Goal: Find specific page/section: Find specific page/section

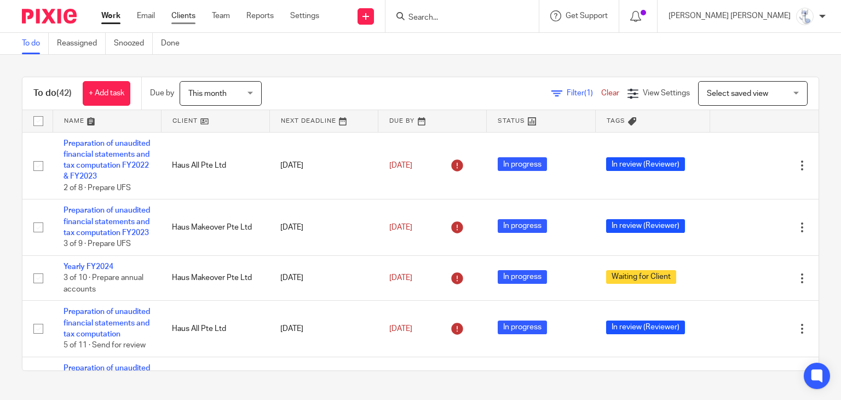
click at [186, 18] on link "Clients" at bounding box center [183, 15] width 24 height 11
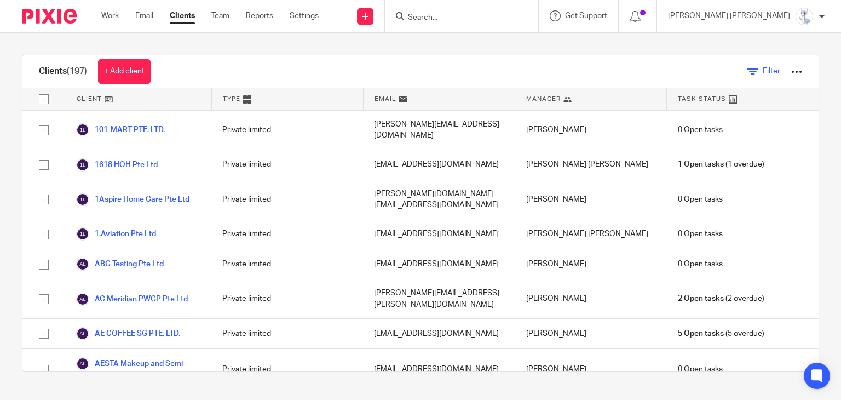
click at [763, 72] on span "Filter" at bounding box center [772, 71] width 18 height 8
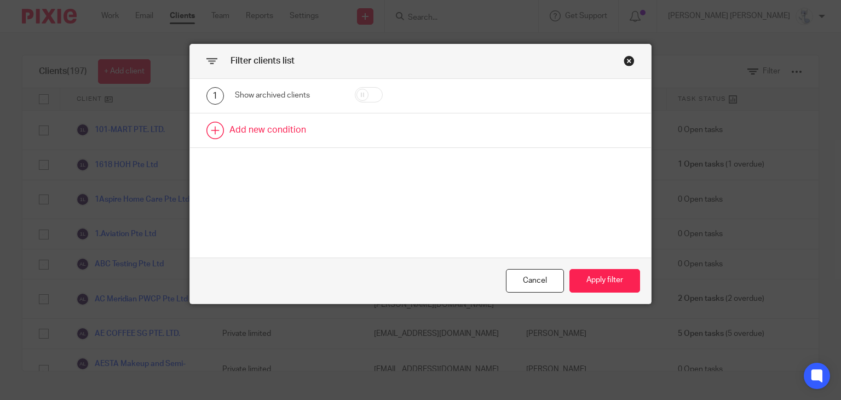
click at [265, 122] on link at bounding box center [421, 130] width 462 height 34
click at [265, 122] on div "Field" at bounding box center [281, 133] width 75 height 23
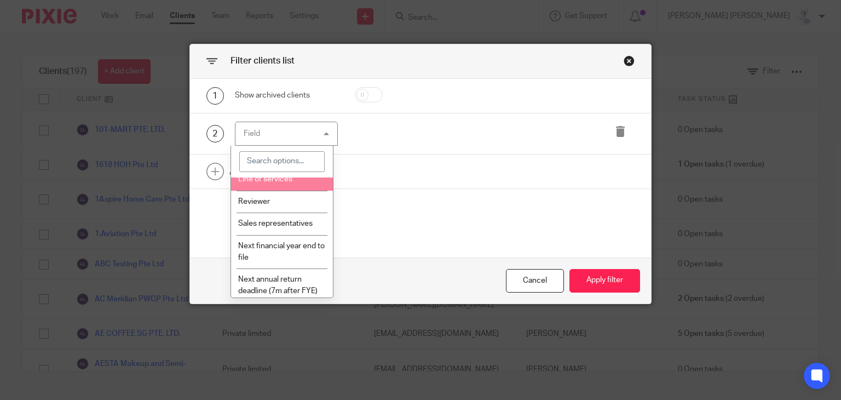
scroll to position [328, 0]
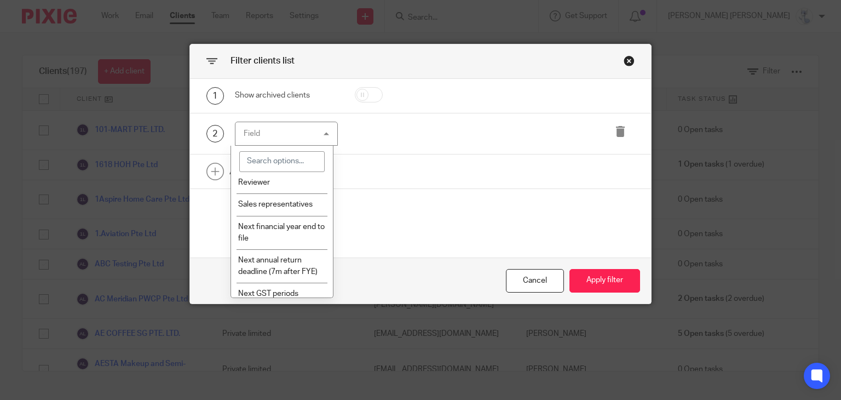
click at [279, 164] on span "Line of services" at bounding box center [265, 160] width 54 height 8
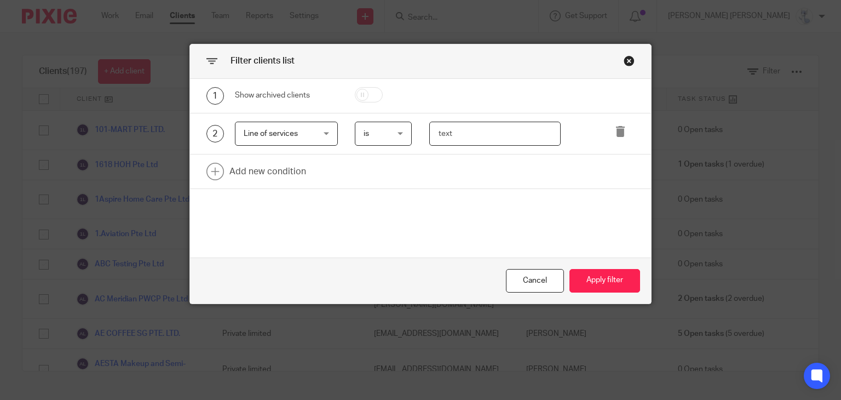
click at [478, 136] on input "text" at bounding box center [494, 134] width 131 height 25
type input "tax"
click at [608, 283] on button "Apply filter" at bounding box center [604, 281] width 71 height 24
click at [610, 283] on button "Apply filter" at bounding box center [604, 281] width 71 height 24
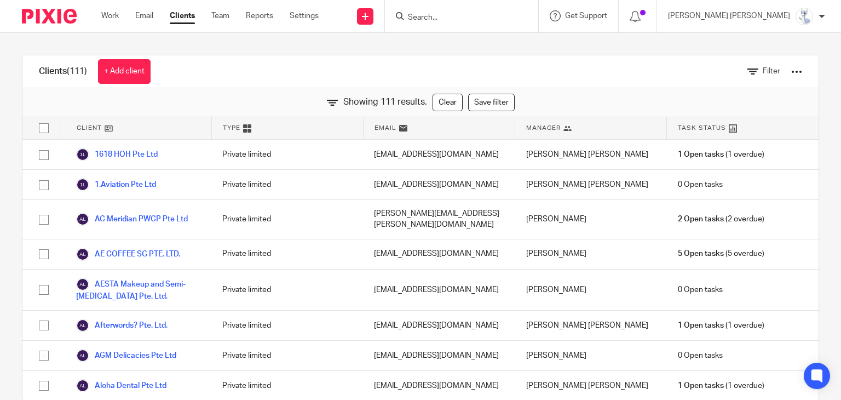
click at [610, 283] on div "[PERSON_NAME]" at bounding box center [591, 289] width 152 height 41
click at [763, 70] on span "Filter" at bounding box center [772, 71] width 18 height 8
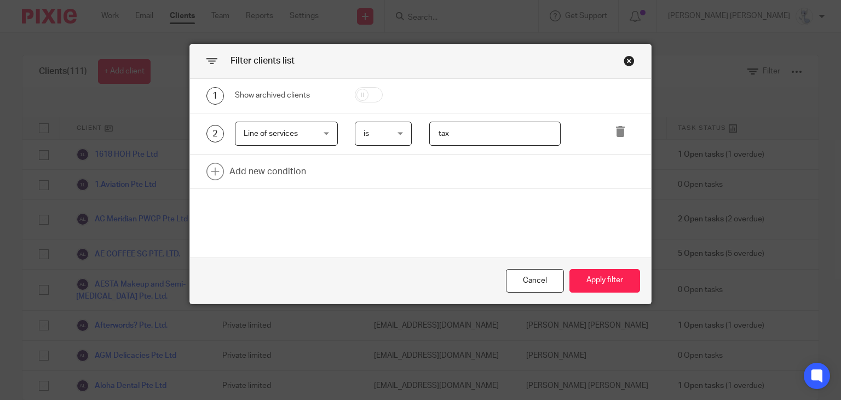
click at [624, 59] on div "Close this dialog window" at bounding box center [629, 60] width 11 height 11
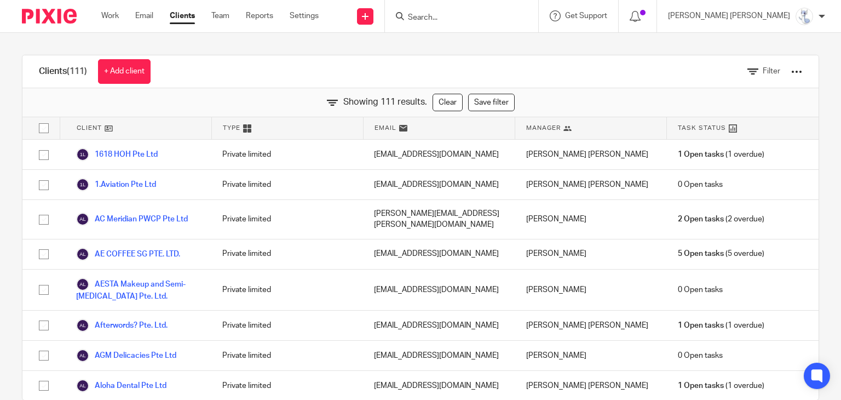
click at [791, 70] on div "Filter" at bounding box center [766, 71] width 104 height 32
click at [791, 71] on div at bounding box center [796, 71] width 11 height 11
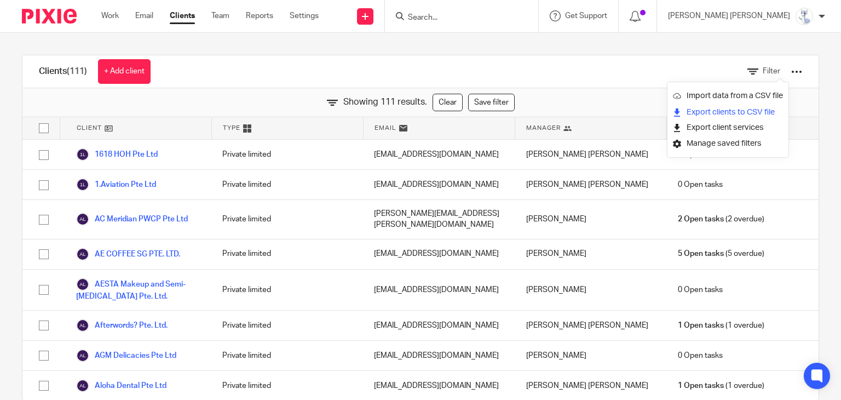
click at [718, 108] on link "Export clients to CSV file" at bounding box center [728, 112] width 110 height 16
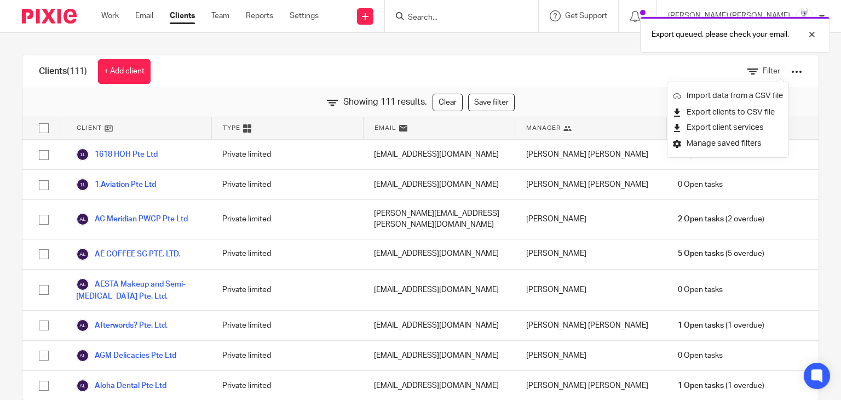
click at [527, 64] on div "Clients (111) + Add client Filter" at bounding box center [420, 71] width 796 height 33
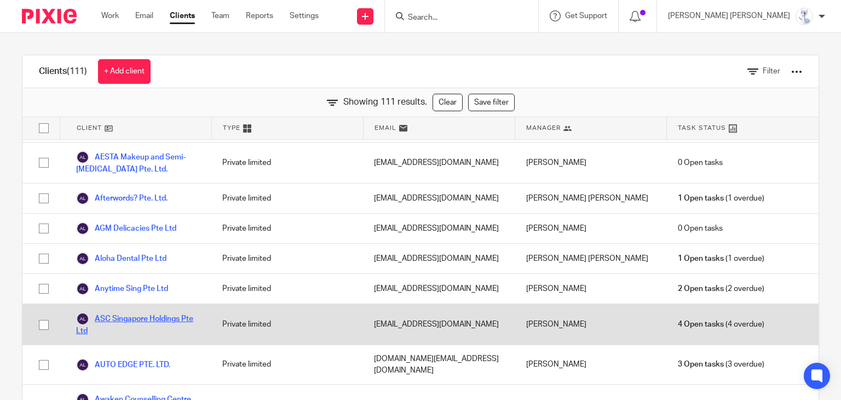
scroll to position [0, 0]
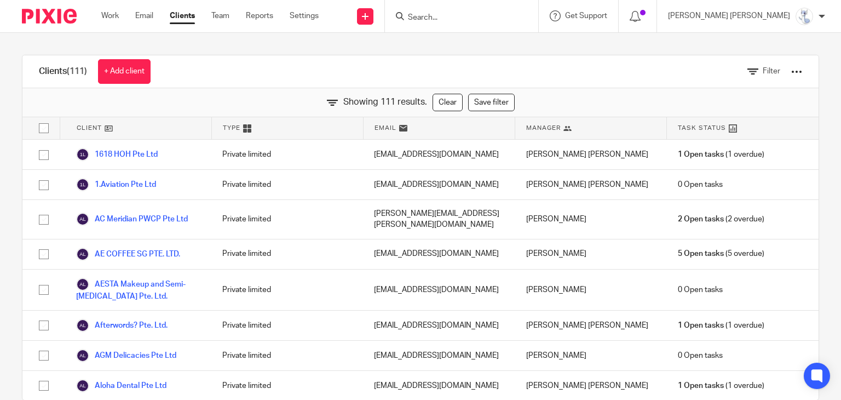
click at [505, 21] on input "Search" at bounding box center [456, 18] width 99 height 10
drag, startPoint x: 527, startPoint y: 15, endPoint x: 470, endPoint y: 16, distance: 56.9
click at [475, 16] on div "appxolute" at bounding box center [460, 16] width 128 height 14
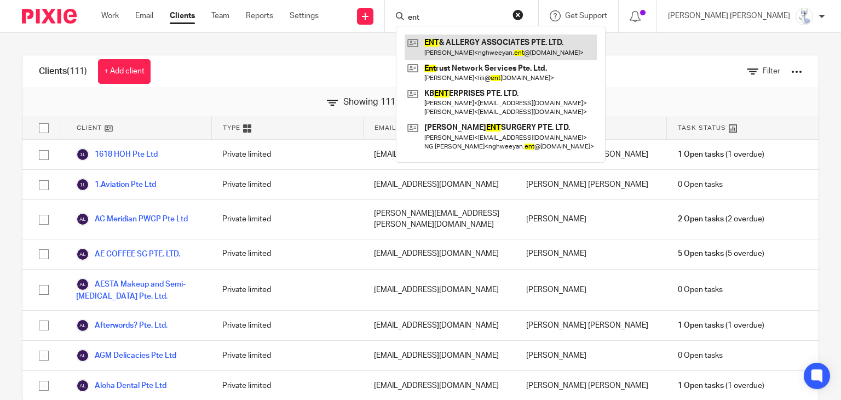
type input "ent"
click at [561, 51] on link at bounding box center [501, 46] width 192 height 25
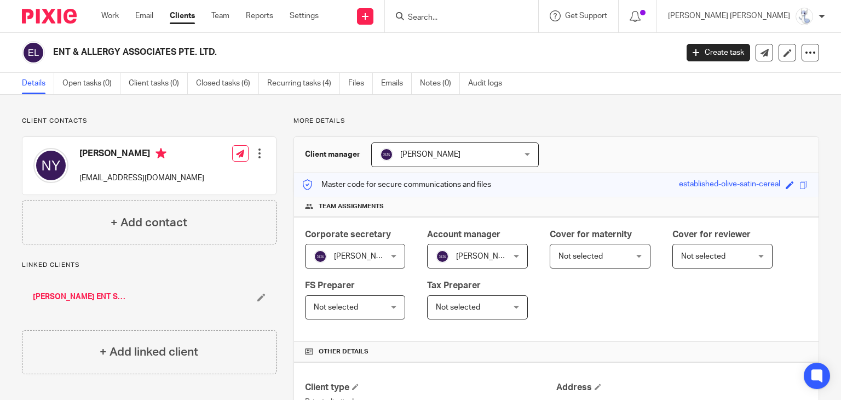
click at [505, 18] on input "Search" at bounding box center [456, 18] width 99 height 10
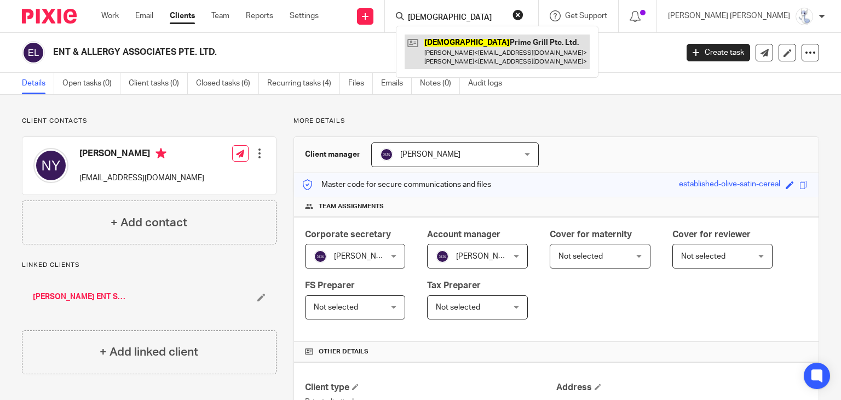
type input "filipino"
click at [538, 49] on link at bounding box center [497, 51] width 185 height 34
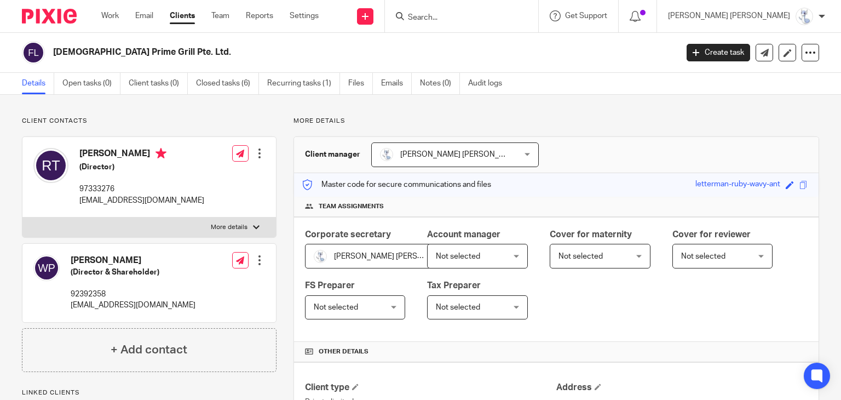
scroll to position [219, 0]
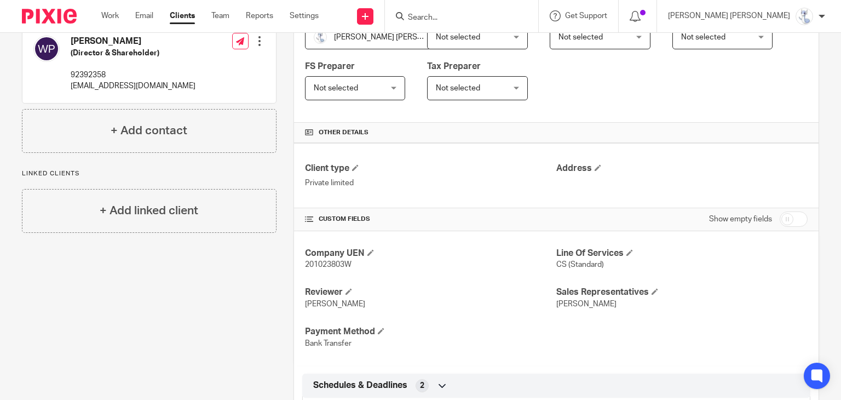
click at [523, 11] on form at bounding box center [465, 16] width 117 height 14
click at [505, 15] on input "Search" at bounding box center [456, 18] width 99 height 10
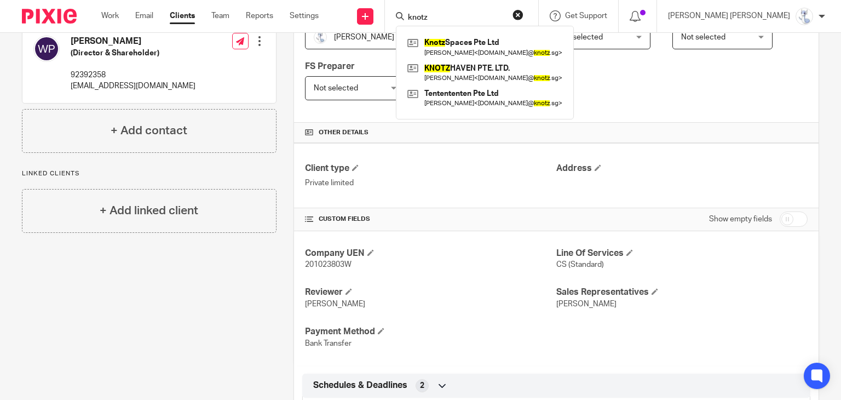
drag, startPoint x: 512, startPoint y: 11, endPoint x: 504, endPoint y: 18, distance: 10.5
click at [504, 18] on form "knotz" at bounding box center [465, 16] width 117 height 14
drag, startPoint x: 504, startPoint y: 18, endPoint x: 472, endPoint y: 18, distance: 31.8
click at [472, 18] on div "knotz" at bounding box center [460, 16] width 128 height 14
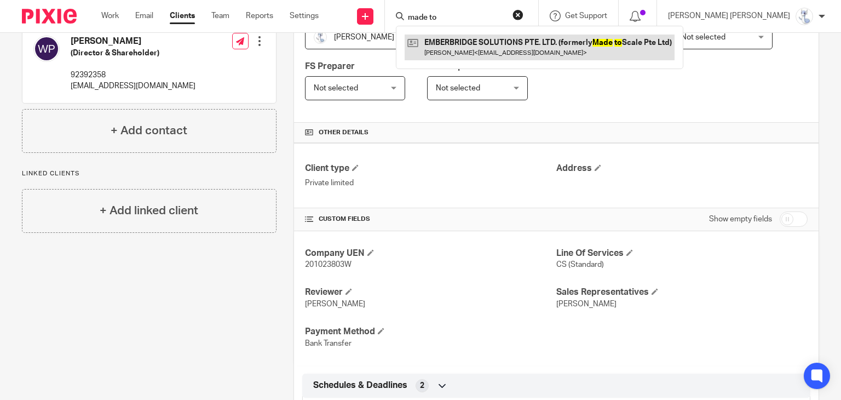
type input "made to"
click at [549, 51] on link at bounding box center [540, 46] width 270 height 25
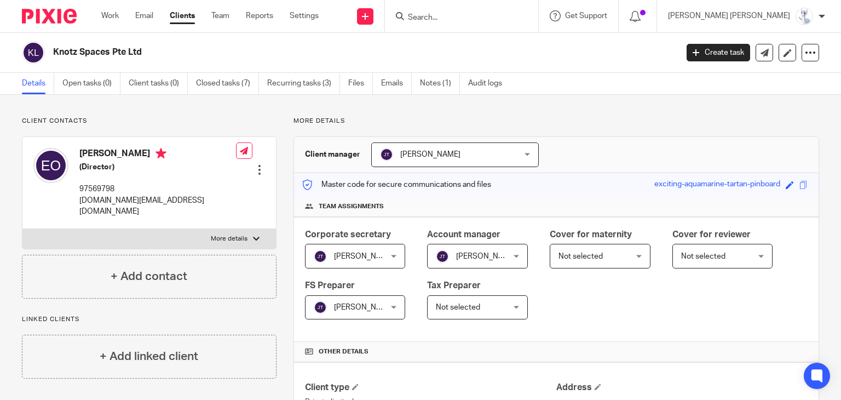
click at [504, 9] on form at bounding box center [465, 16] width 117 height 14
click at [505, 20] on input "Search" at bounding box center [456, 18] width 99 height 10
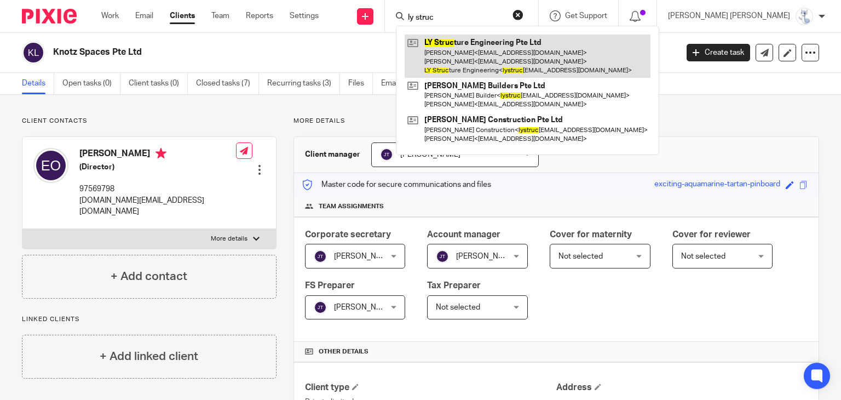
type input "ly struc"
click at [518, 53] on link at bounding box center [528, 55] width 246 height 43
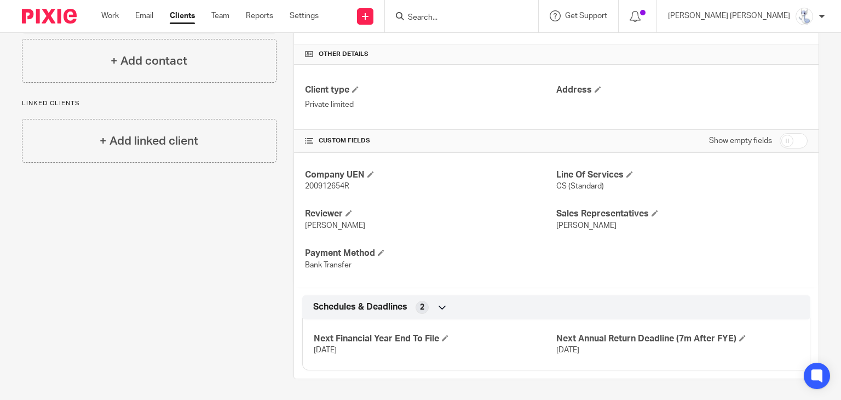
scroll to position [24, 0]
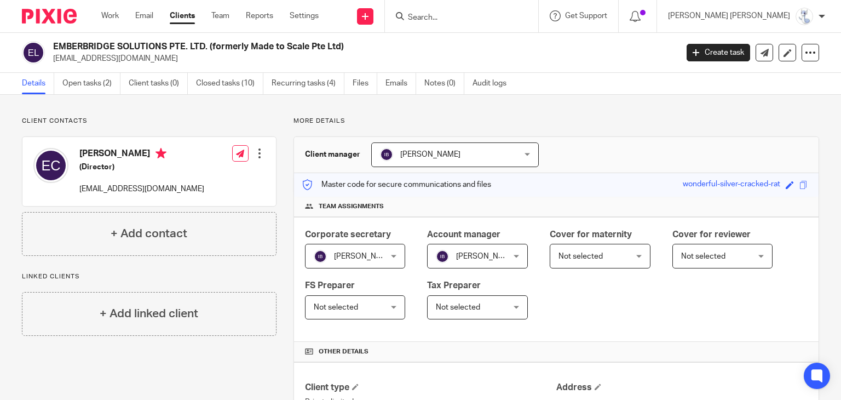
click at [505, 13] on input "Search" at bounding box center [456, 18] width 99 height 10
type input "mak co"
click at [523, 14] on button "reset" at bounding box center [517, 14] width 11 height 11
click at [506, 27] on div at bounding box center [461, 16] width 153 height 32
click at [505, 14] on input "Search" at bounding box center [456, 18] width 99 height 10
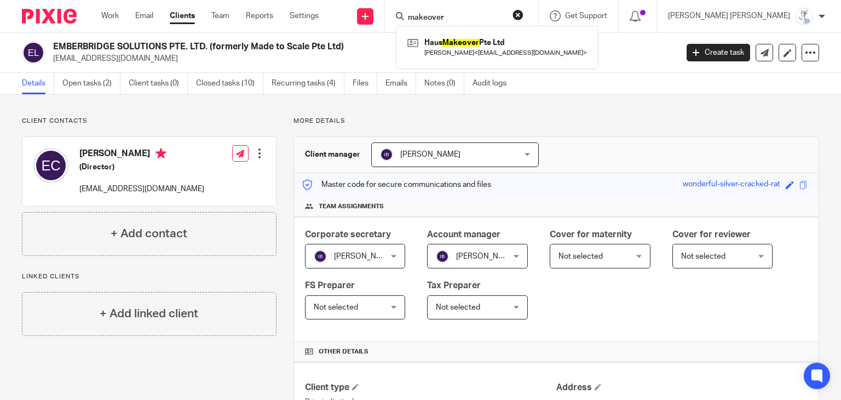
type input "makeover"
drag, startPoint x: 528, startPoint y: 20, endPoint x: 455, endPoint y: 15, distance: 72.5
click at [455, 15] on div "Send new email Create task Add client Request signature makeover Haus Makeover …" at bounding box center [591, 16] width 512 height 32
click at [505, 19] on input "Search" at bounding box center [456, 18] width 99 height 10
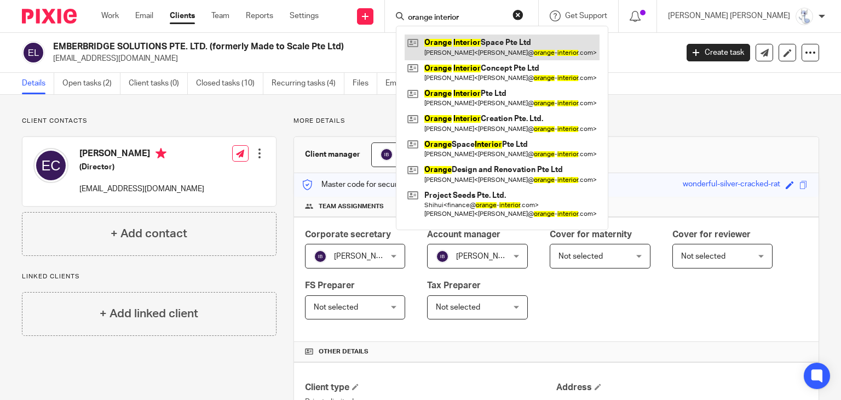
type input "orange interior"
click at [544, 44] on link at bounding box center [502, 46] width 195 height 25
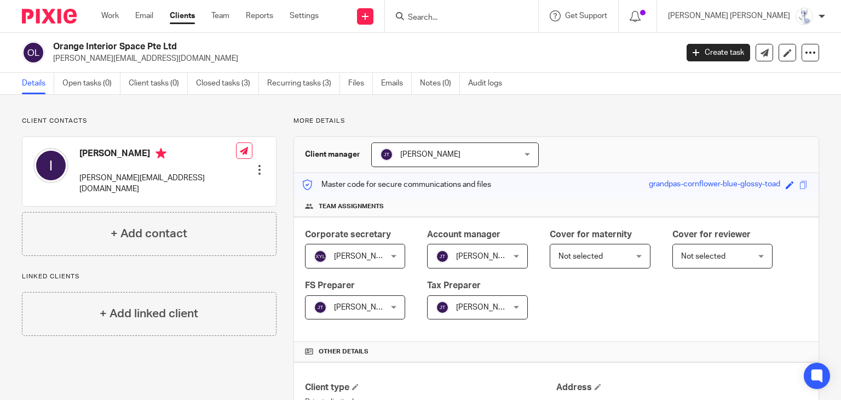
click at [505, 17] on input "Search" at bounding box center [456, 18] width 99 height 10
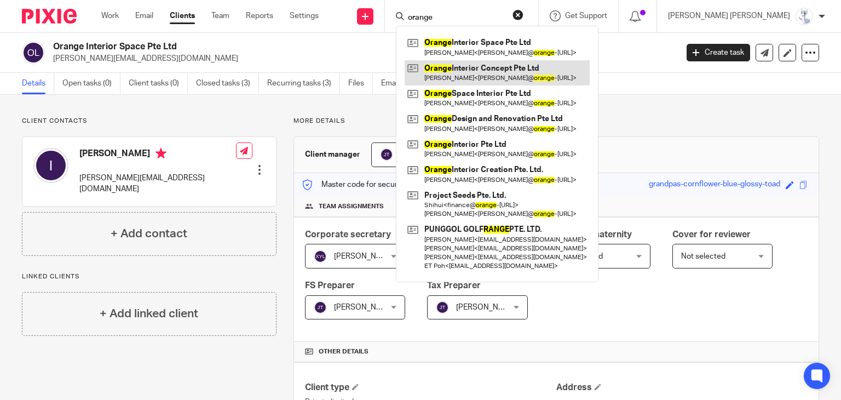
type input "orange"
click at [606, 294] on div "Corporate secretary Xin Yi Lun Xin Yi Lun Not selected Irene Wee Irshyadah Beev…" at bounding box center [556, 279] width 524 height 125
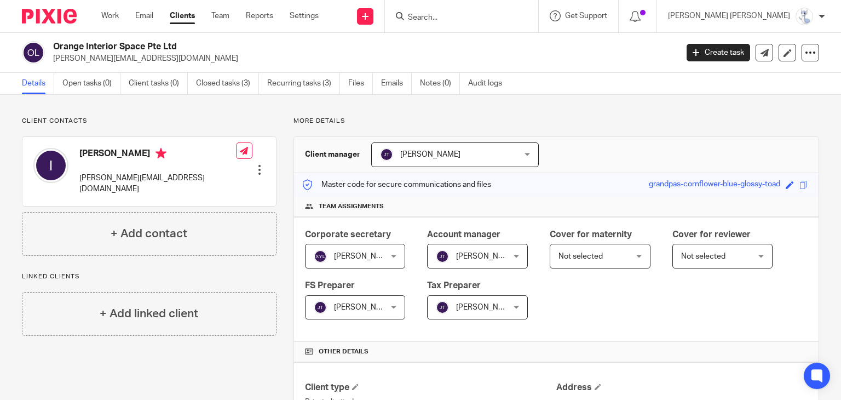
click at [505, 15] on input "Search" at bounding box center [456, 18] width 99 height 10
type input "orkad"
click at [523, 14] on button "reset" at bounding box center [517, 14] width 11 height 11
click at [501, 20] on input "Search" at bounding box center [456, 18] width 99 height 10
type input "petite"
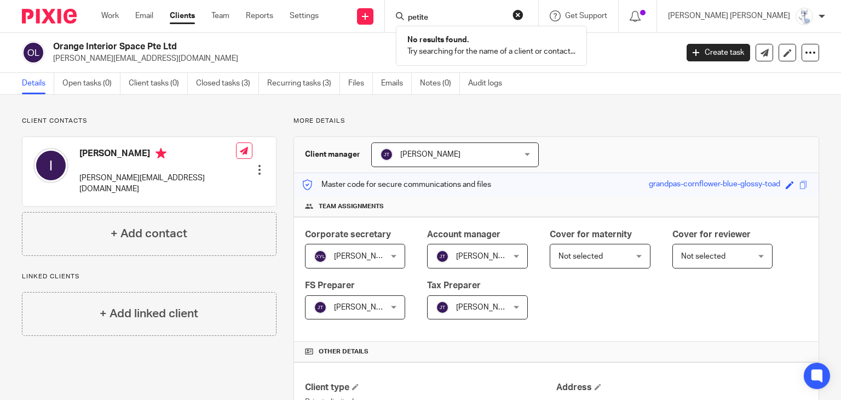
click at [523, 15] on button "reset" at bounding box center [517, 14] width 11 height 11
click at [500, 18] on input "Search" at bounding box center [456, 18] width 99 height 10
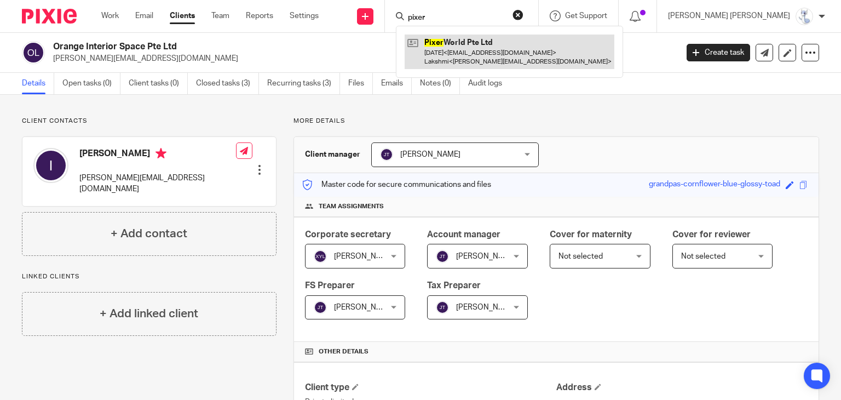
type input "pixer"
click at [520, 44] on link at bounding box center [510, 51] width 210 height 34
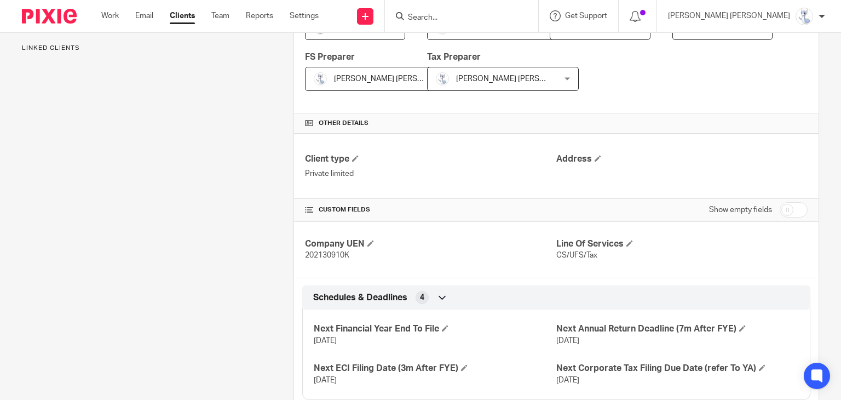
scroll to position [258, 0]
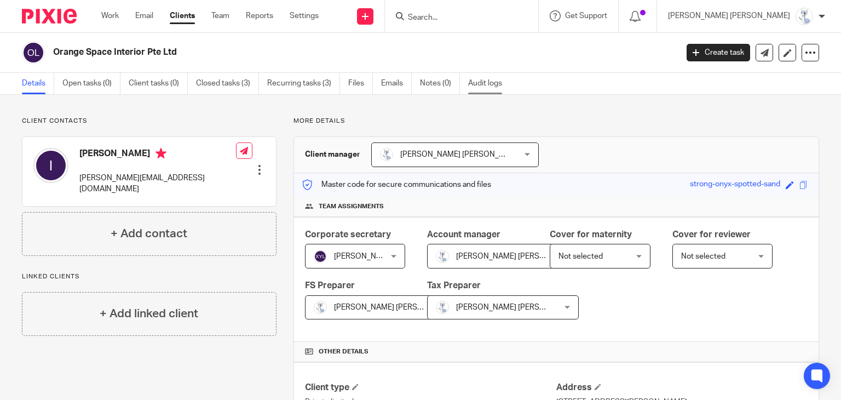
scroll to position [258, 0]
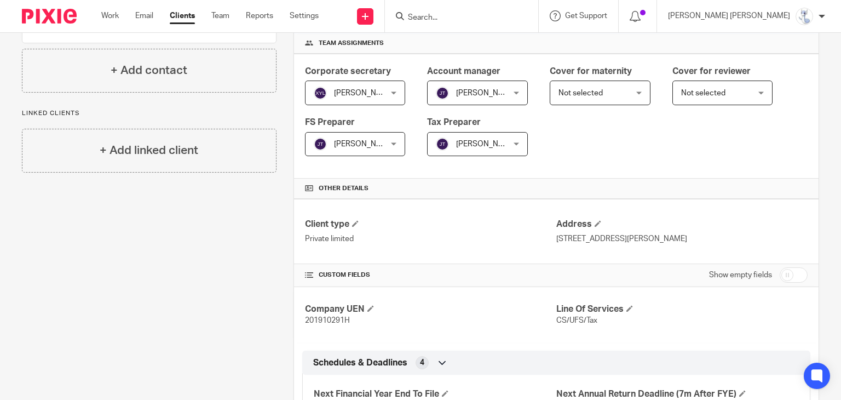
scroll to position [258, 0]
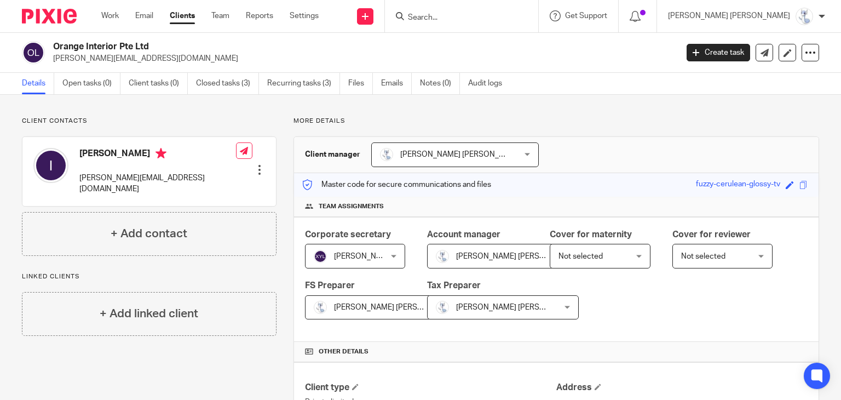
scroll to position [258, 0]
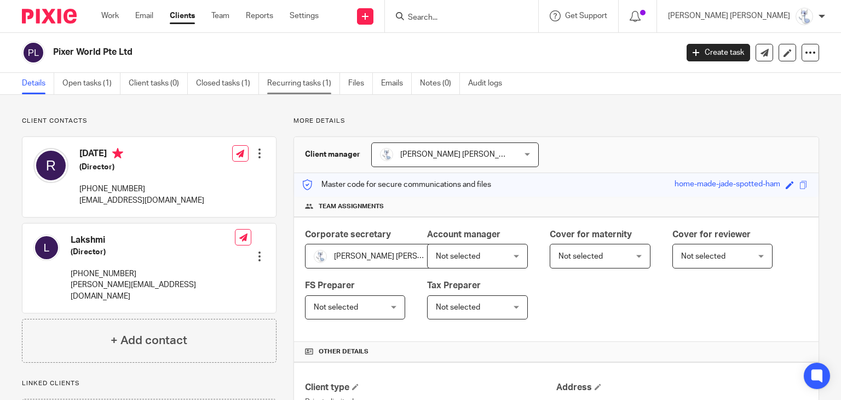
click at [315, 85] on link "Recurring tasks (1)" at bounding box center [303, 83] width 73 height 21
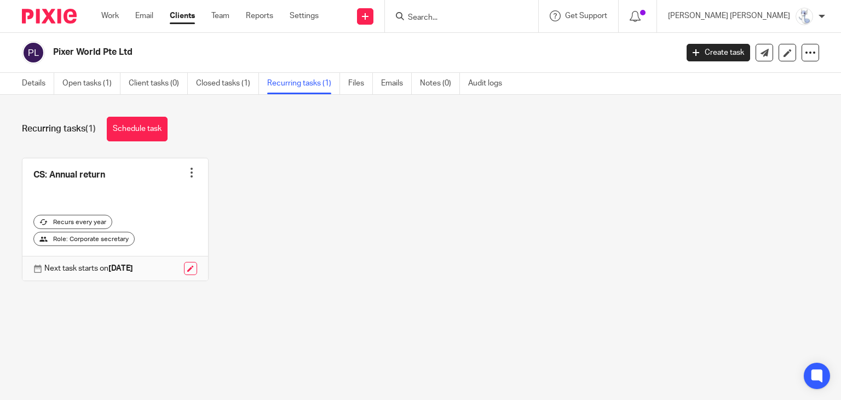
click at [186, 172] on div at bounding box center [191, 172] width 11 height 11
drag, startPoint x: 232, startPoint y: 170, endPoint x: 205, endPoint y: 172, distance: 26.9
click at [230, 170] on div "CS: Annual return Create task Clone template Recalculate schedule Cancel schedu…" at bounding box center [412, 228] width 814 height 140
click at [186, 174] on div at bounding box center [191, 172] width 11 height 11
drag, startPoint x: 237, startPoint y: 169, endPoint x: 99, endPoint y: 175, distance: 138.1
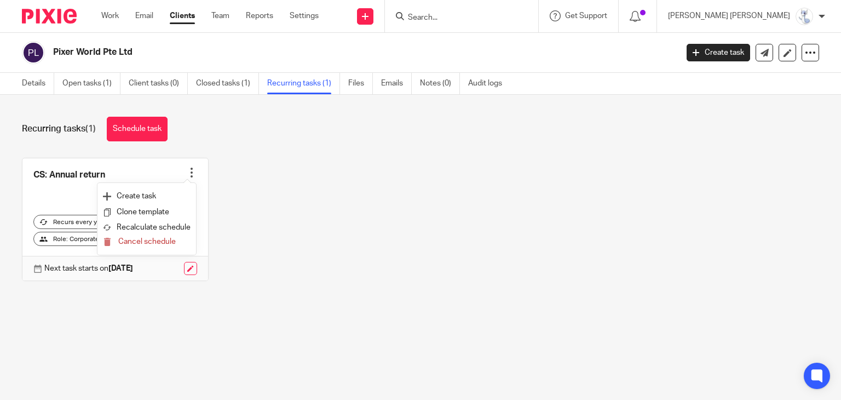
click at [189, 173] on div "CS: Annual return Create task Clone template Recalculate schedule Cancel schedu…" at bounding box center [412, 228] width 814 height 140
click at [45, 180] on link at bounding box center [115, 219] width 186 height 123
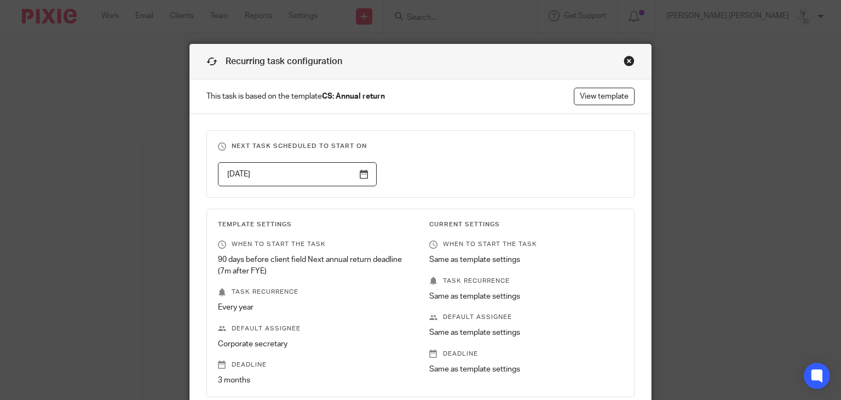
click at [628, 60] on div "Close this dialog window" at bounding box center [629, 60] width 11 height 11
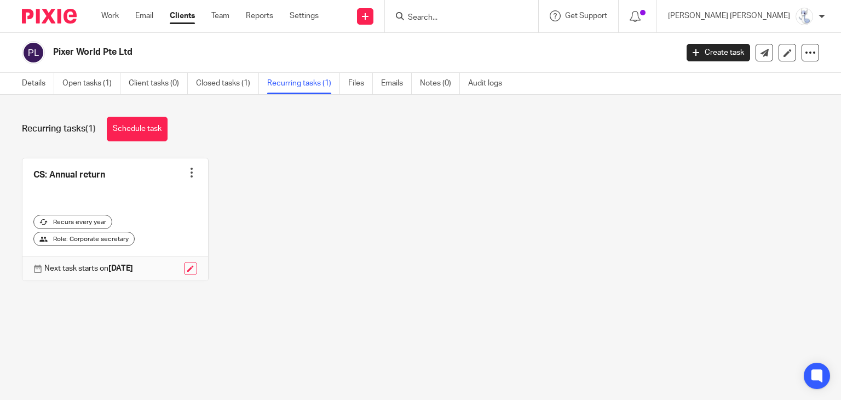
click at [499, 18] on input "Search" at bounding box center [456, 18] width 99 height 10
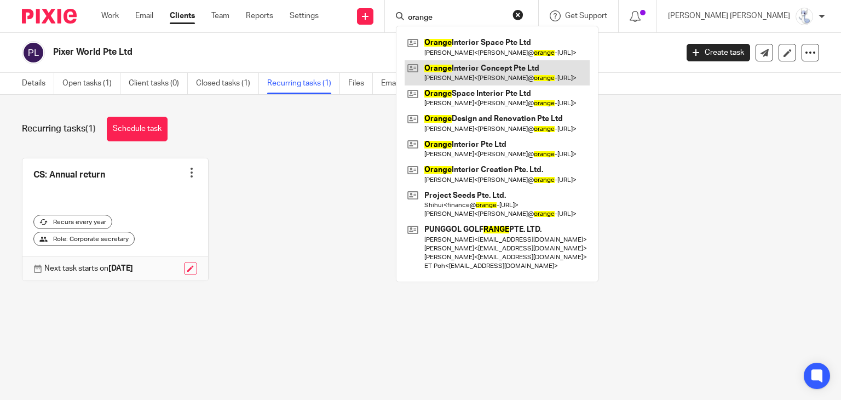
type input "orange"
click at [690, 172] on div "CS: Annual return Create task Clone template Recalculate schedule Cancel schedu…" at bounding box center [412, 228] width 814 height 140
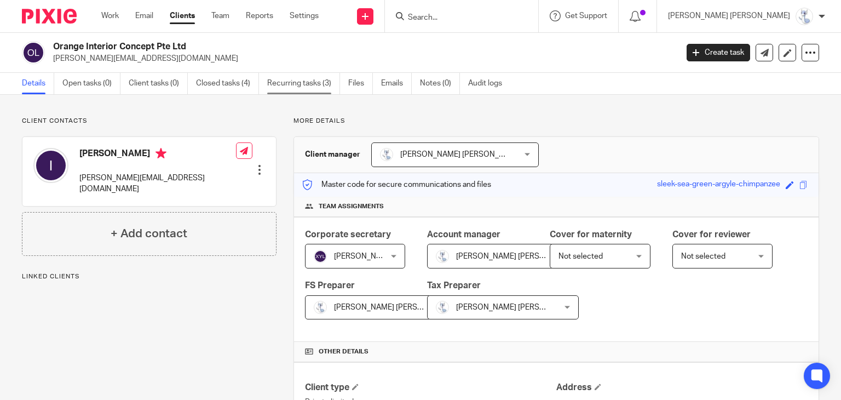
click at [287, 80] on link "Recurring tasks (3)" at bounding box center [303, 83] width 73 height 21
